Goal: Use online tool/utility: Use online tool/utility

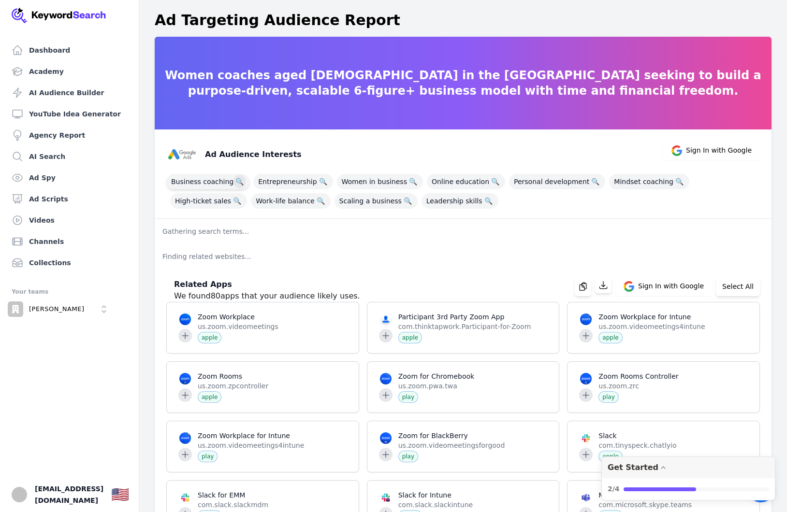
click at [236, 180] on span "🔍" at bounding box center [240, 182] width 12 height 14
click at [48, 98] on link "AI Audience Builder" at bounding box center [69, 92] width 123 height 19
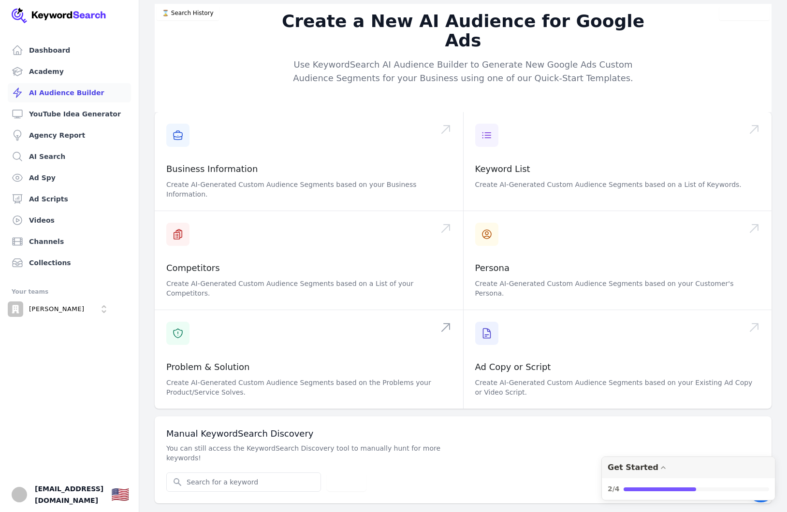
scroll to position [12, 0]
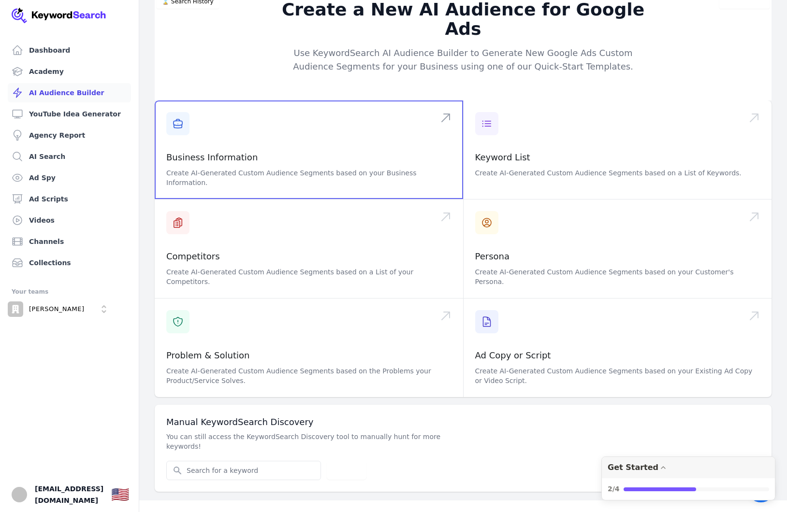
click at [274, 138] on span at bounding box center [309, 150] width 308 height 99
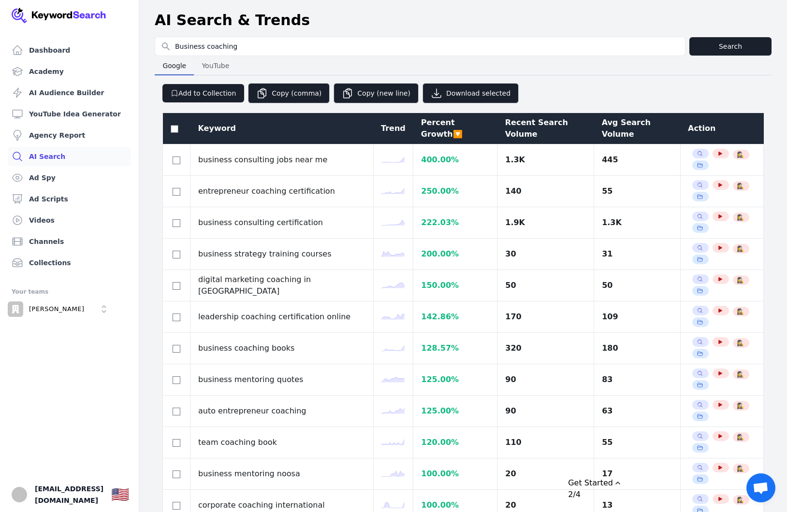
select select "50"
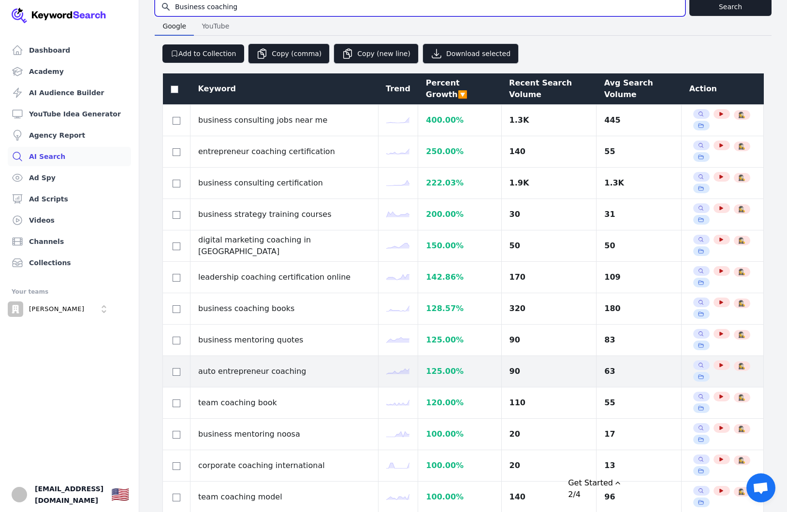
scroll to position [144, 0]
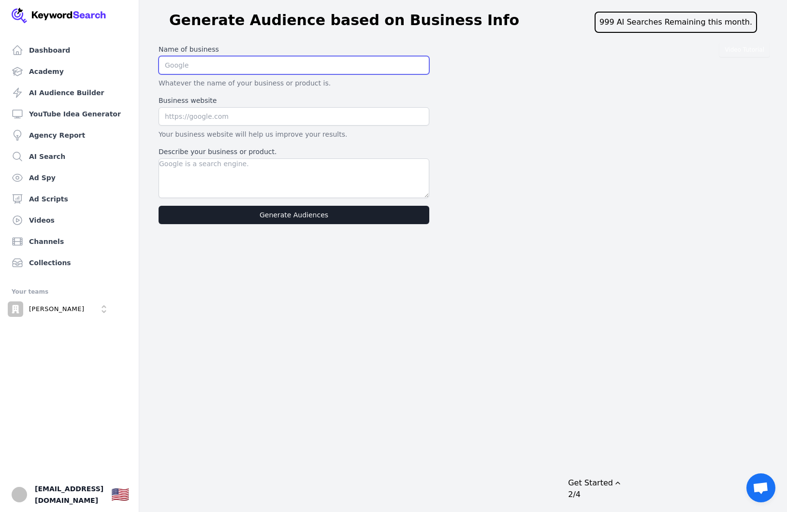
click at [209, 72] on input "text" at bounding box center [294, 65] width 271 height 18
type input "Cailen Ascher"
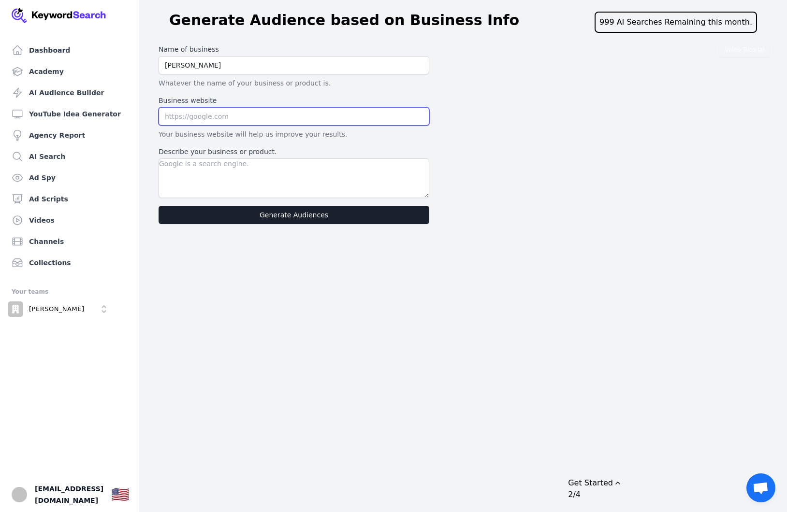
click at [217, 117] on input "text" at bounding box center [294, 116] width 271 height 18
type input "https://go.cailenascher.com/ytwelcome"
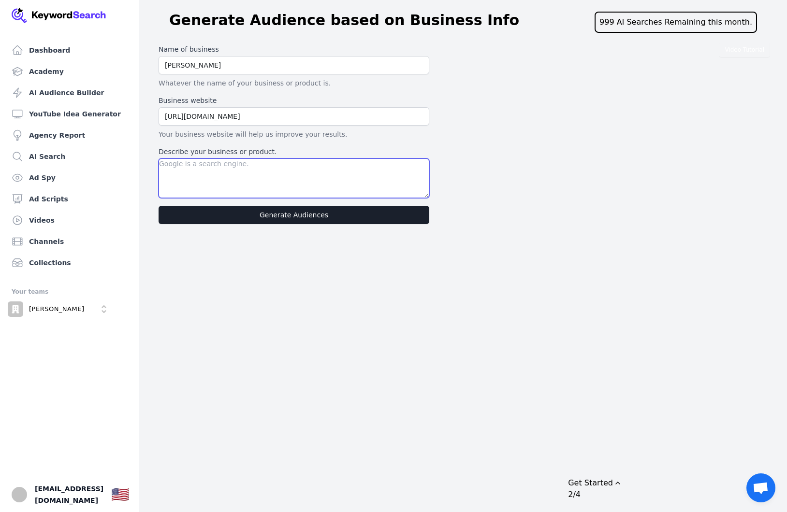
click at [234, 194] on textarea "Describe your business or product." at bounding box center [294, 179] width 271 height 40
click at [266, 176] on textarea "Describe your business or product." at bounding box center [294, 179] width 271 height 40
paste textarea "**Business Description:** Cailen Ascher International is a business coaching co…"
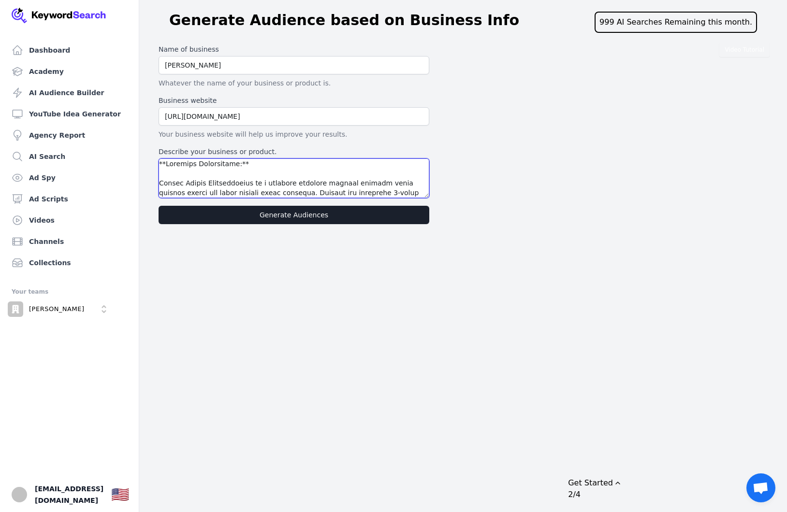
scroll to position [453, 0]
type textarea "**Business Description:** Cailen Ascher International is a business coaching co…"
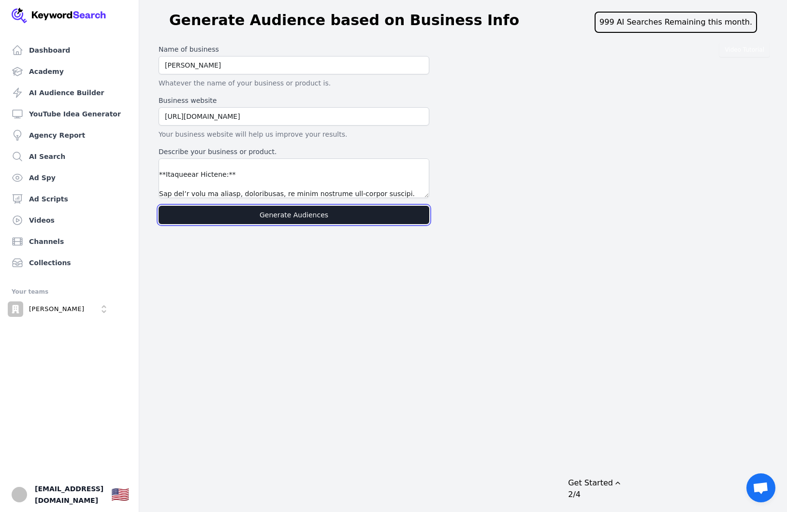
click at [282, 219] on button "Generate Audiences" at bounding box center [294, 215] width 271 height 18
